Goal: Navigation & Orientation: Find specific page/section

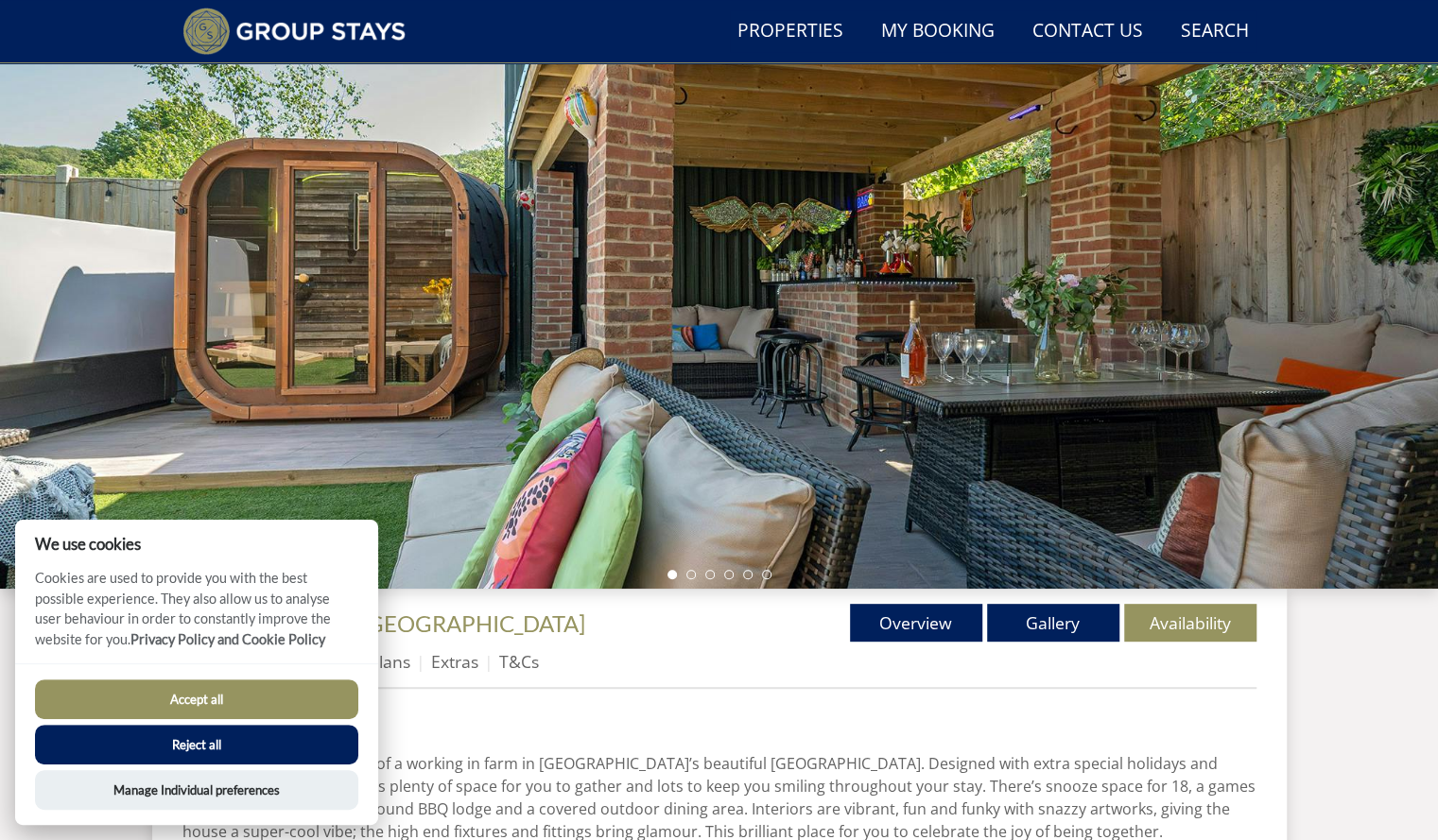
scroll to position [388, 0]
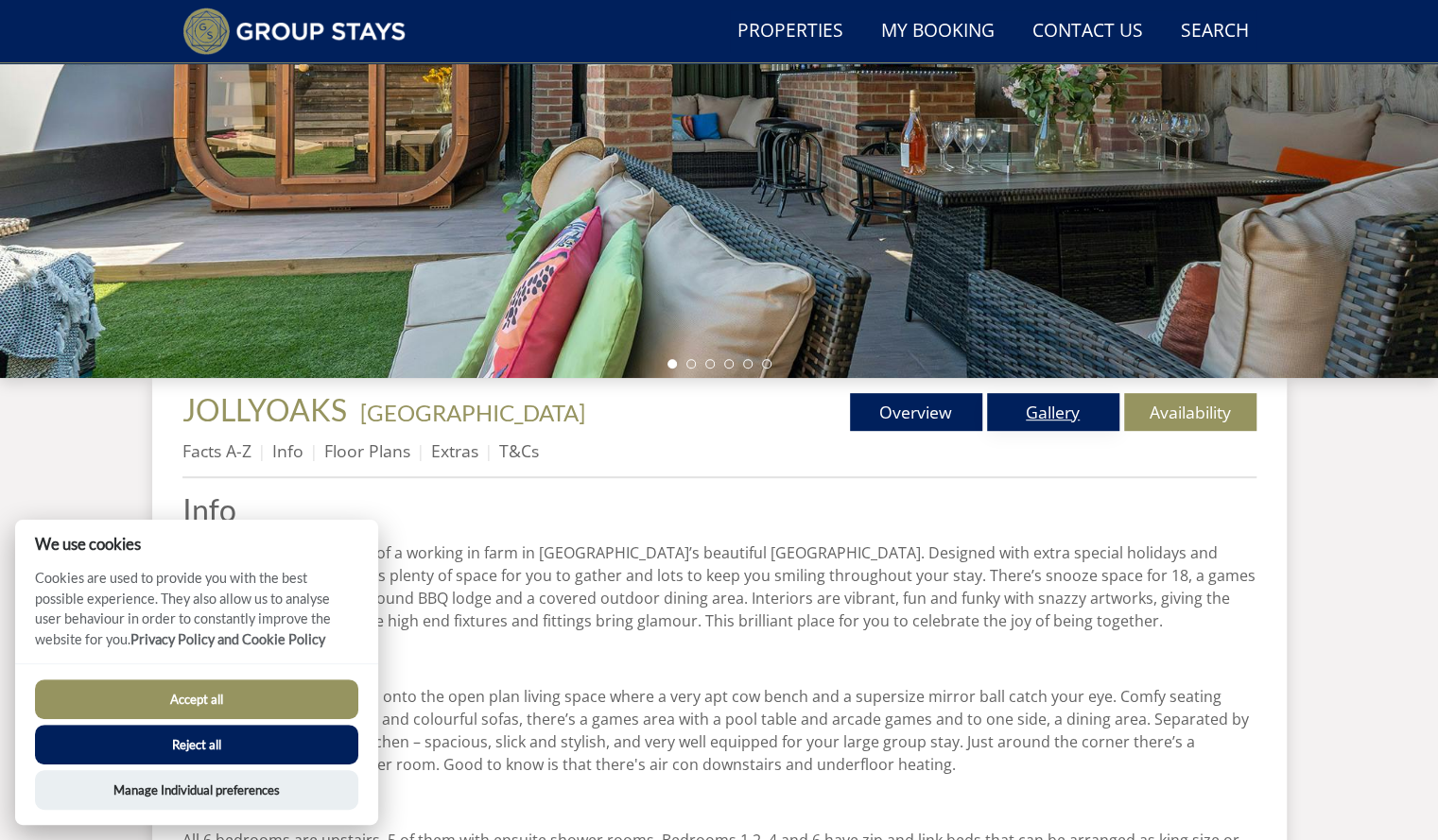
click at [1066, 410] on link "Gallery" at bounding box center [1054, 412] width 132 height 38
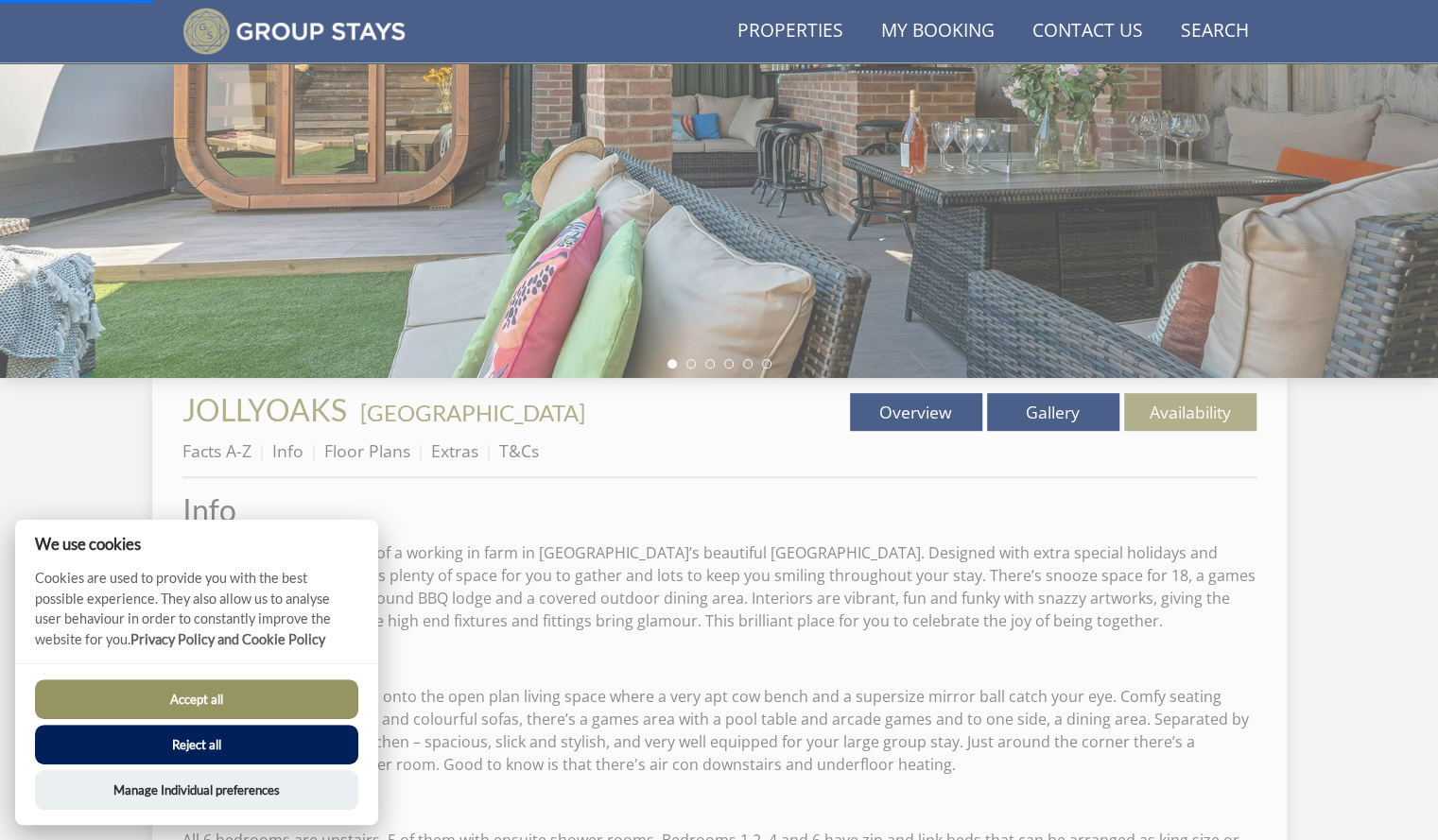
click at [174, 752] on button "Reject all" at bounding box center [196, 745] width 323 height 40
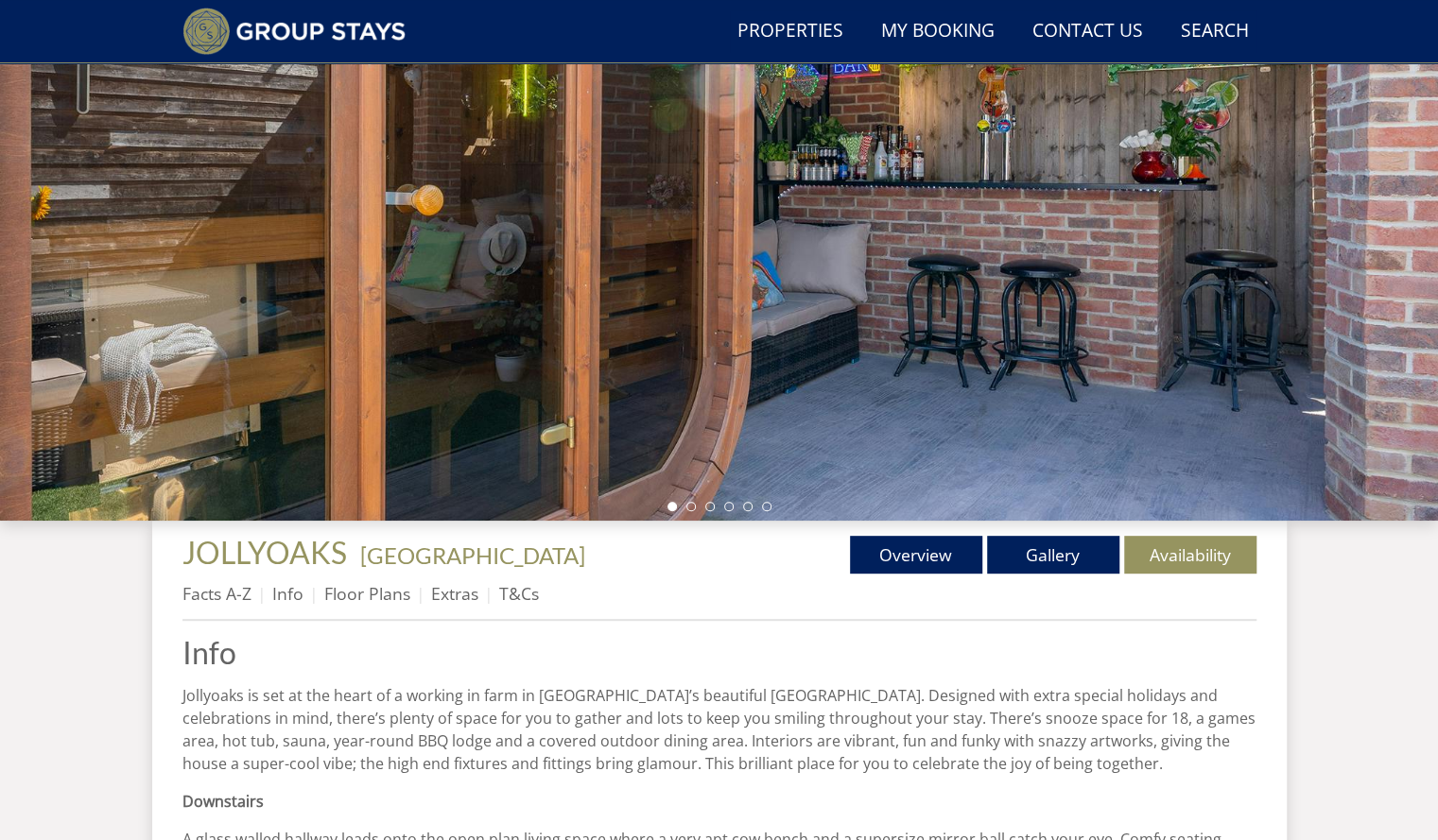
scroll to position [244, 0]
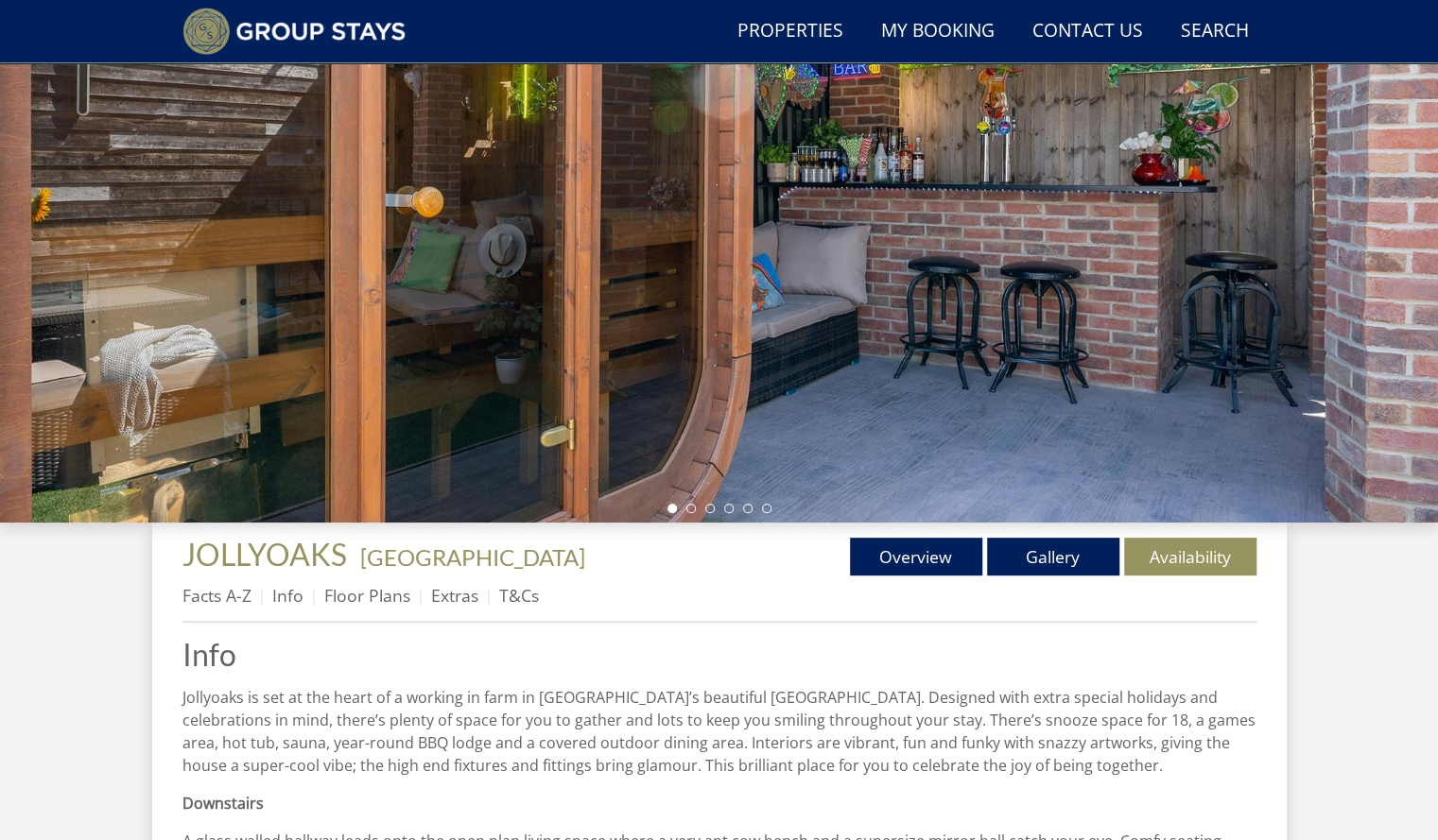
click at [490, 230] on div at bounding box center [719, 192] width 1438 height 662
click at [1041, 559] on link "Gallery" at bounding box center [1054, 556] width 132 height 38
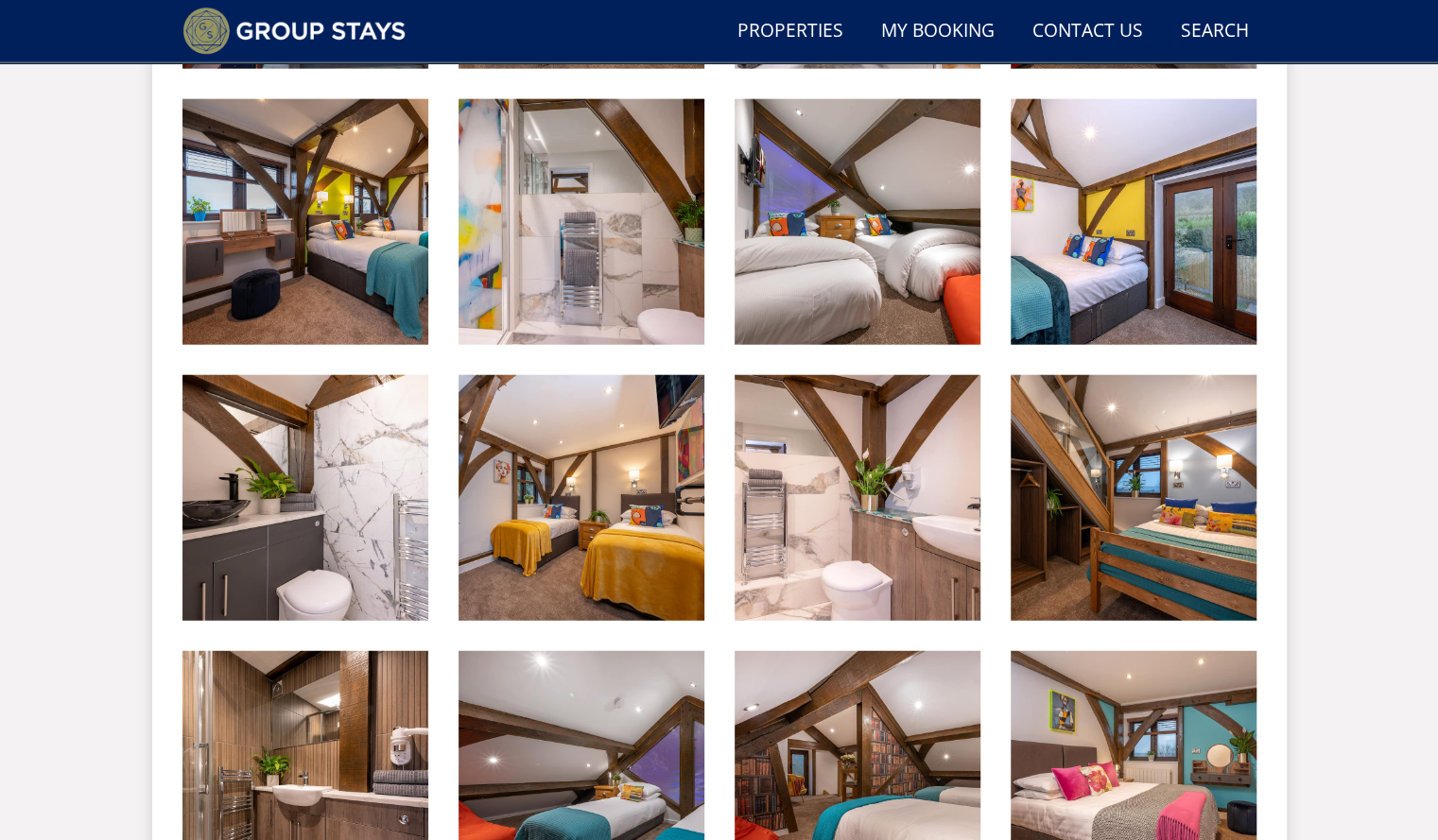
scroll to position [3093, 0]
